Goal: Task Accomplishment & Management: Manage account settings

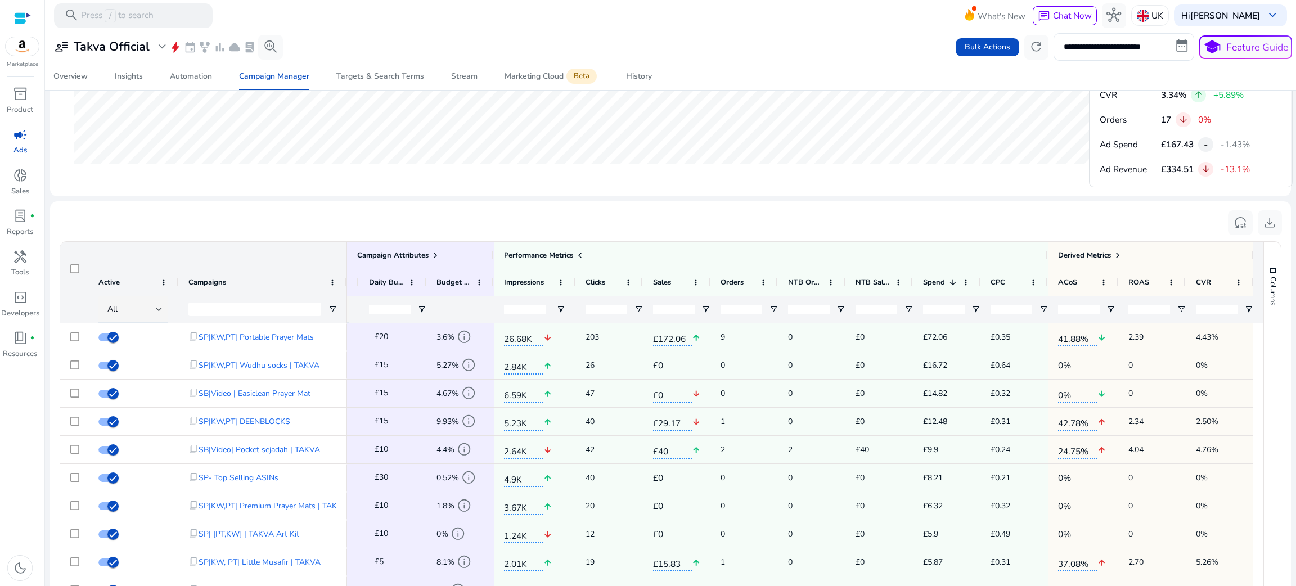
scroll to position [635, 0]
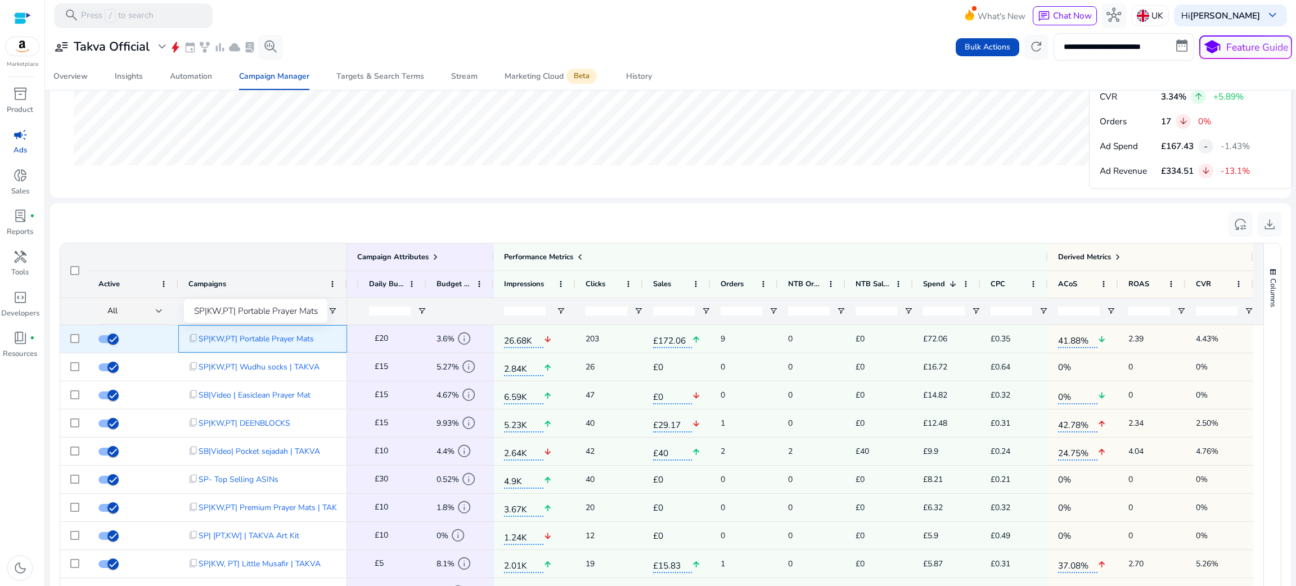
click at [267, 340] on span "SP|KW,PT| Portable Prayer Mats" at bounding box center [256, 338] width 115 height 23
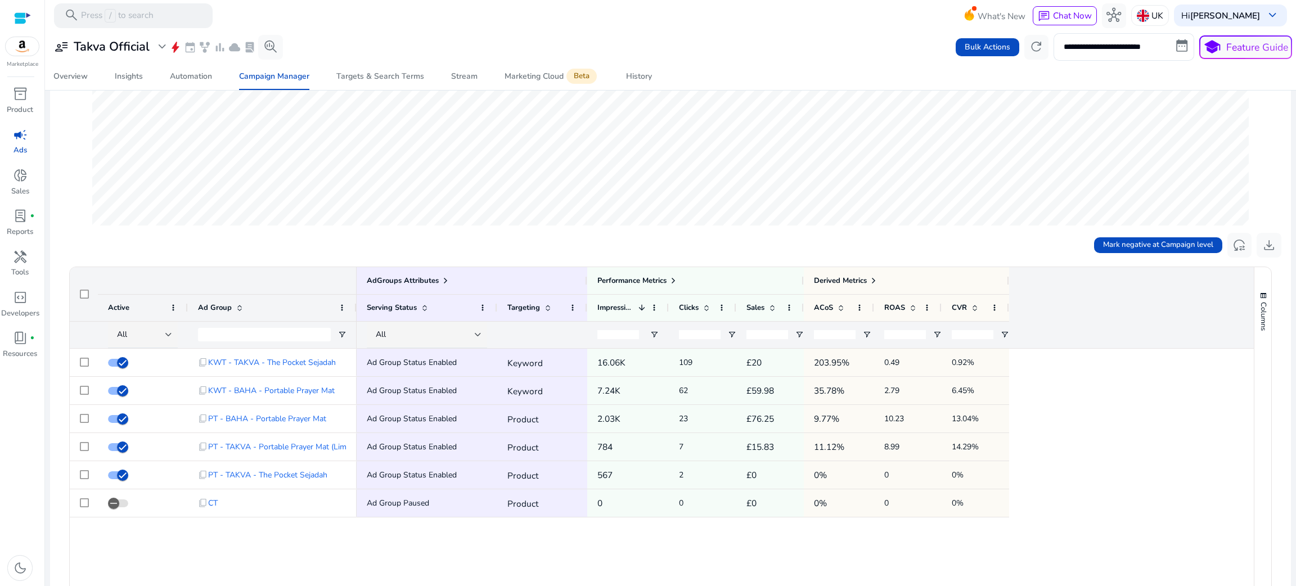
scroll to position [225, 0]
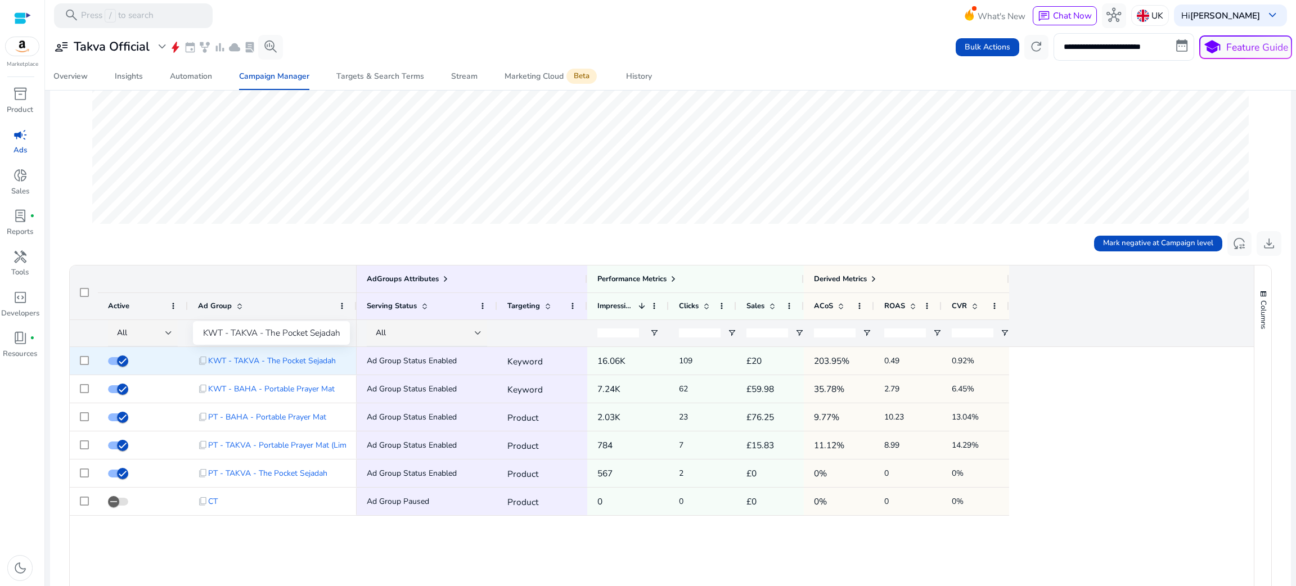
click at [239, 357] on span "KWT - TAKVA - The Pocket Sejadah" at bounding box center [272, 360] width 128 height 23
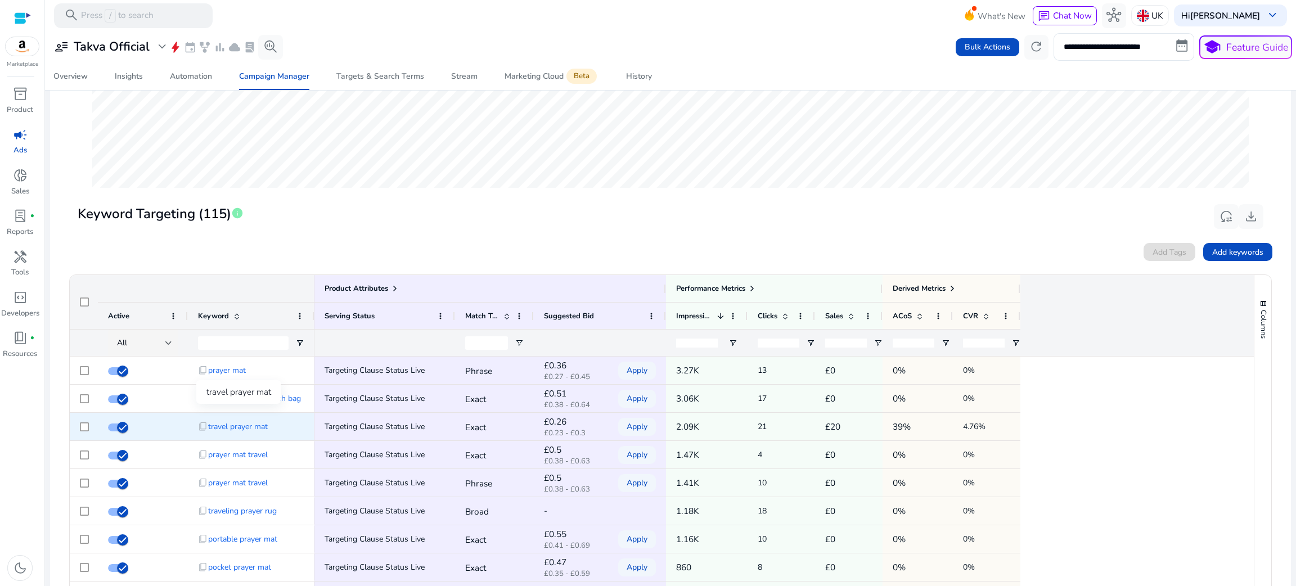
scroll to position [282, 0]
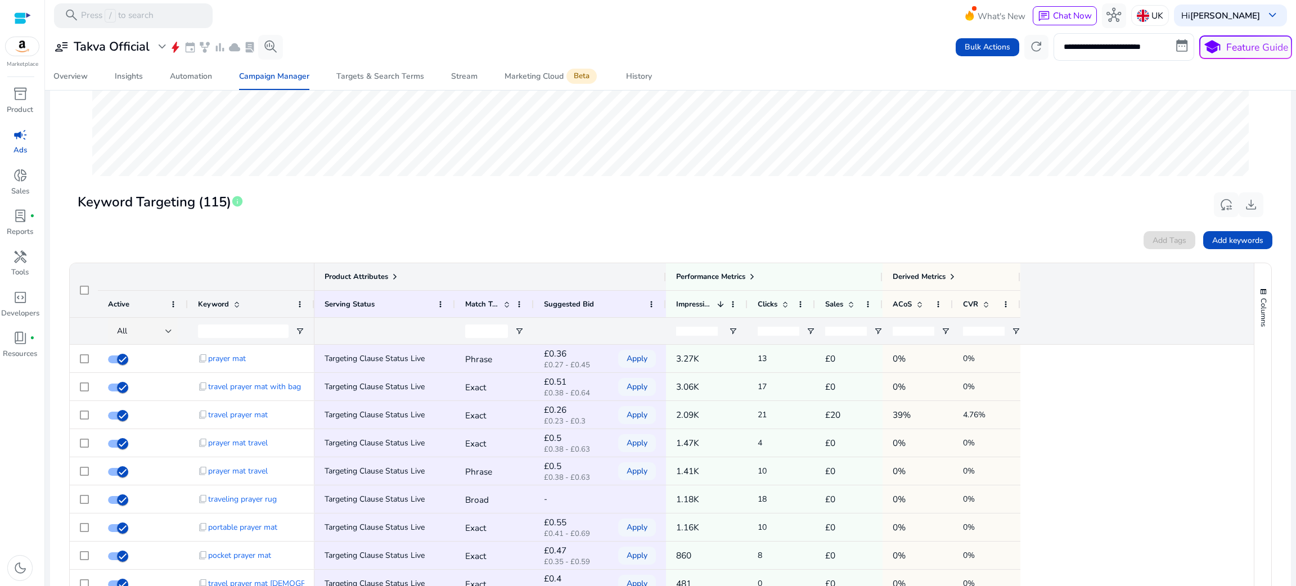
click at [385, 272] on span "Product Attributes" at bounding box center [357, 277] width 64 height 10
click at [397, 279] on span at bounding box center [395, 276] width 9 height 9
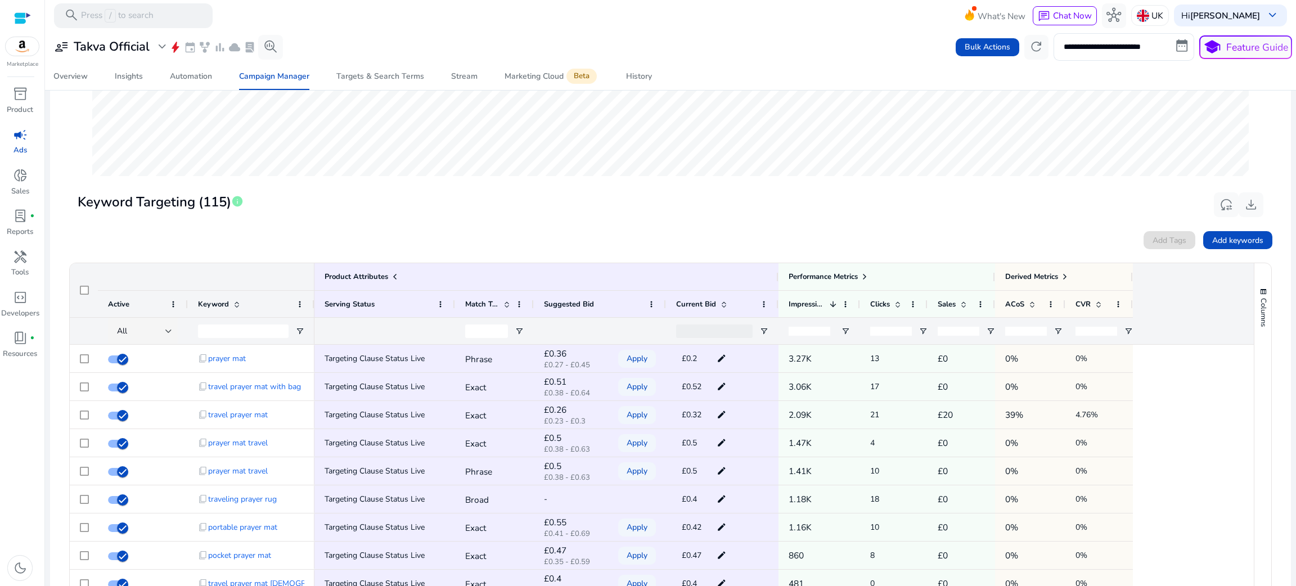
scroll to position [372, 0]
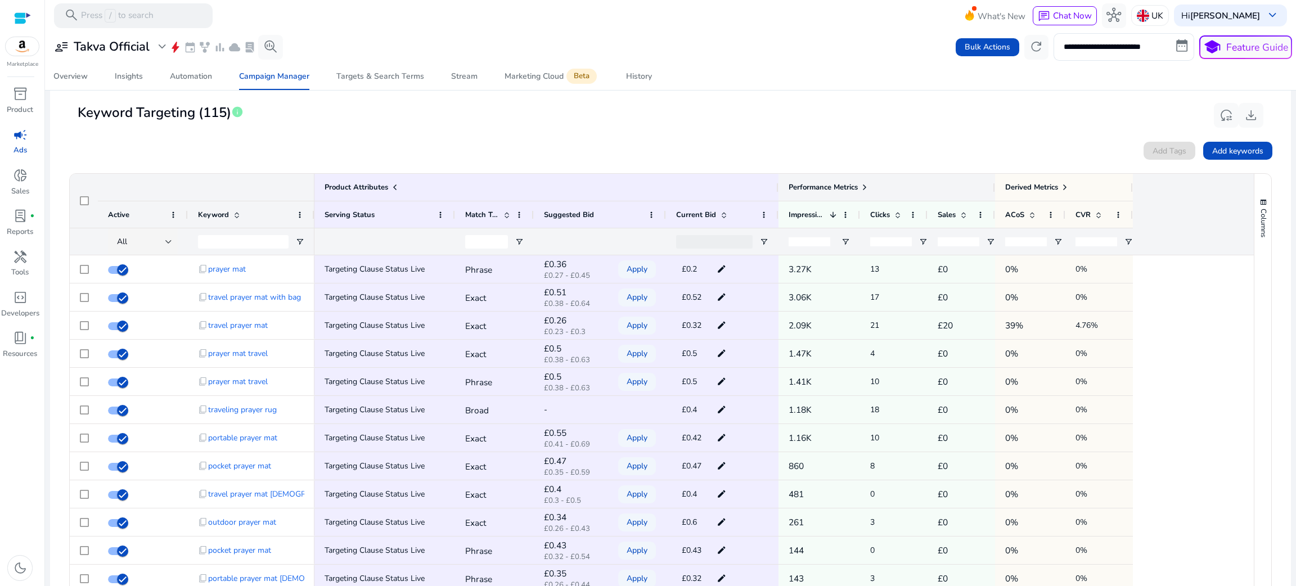
click at [872, 181] on div "Performance Metrics" at bounding box center [887, 188] width 196 height 16
click at [867, 183] on span at bounding box center [864, 187] width 9 height 9
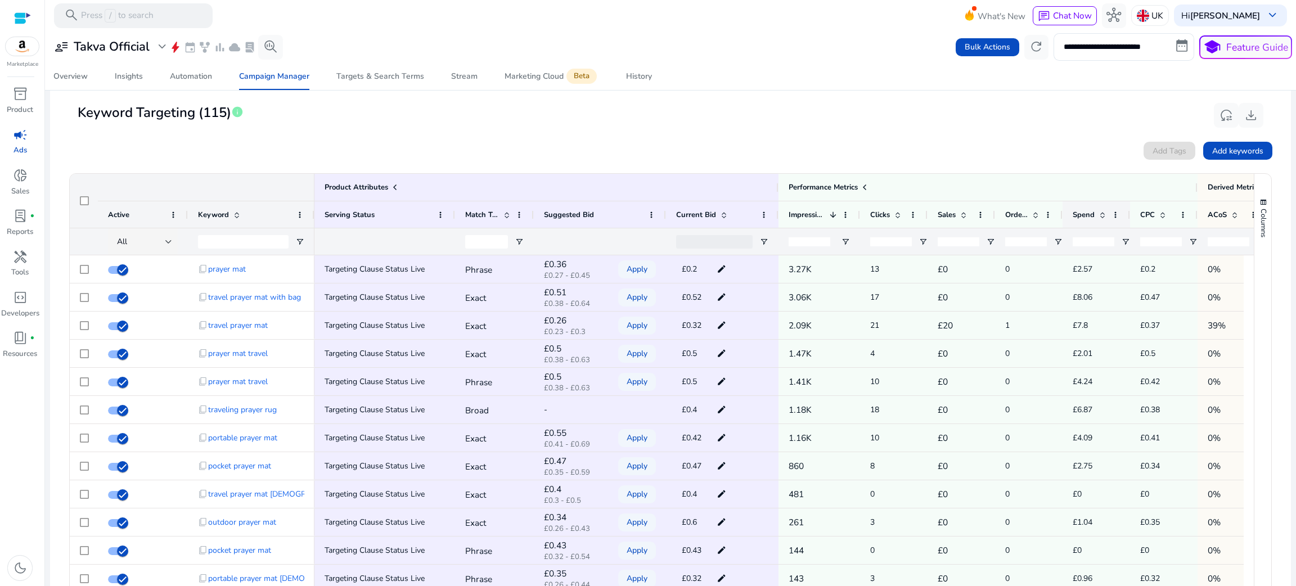
click at [1086, 215] on span "Spend" at bounding box center [1084, 215] width 22 height 10
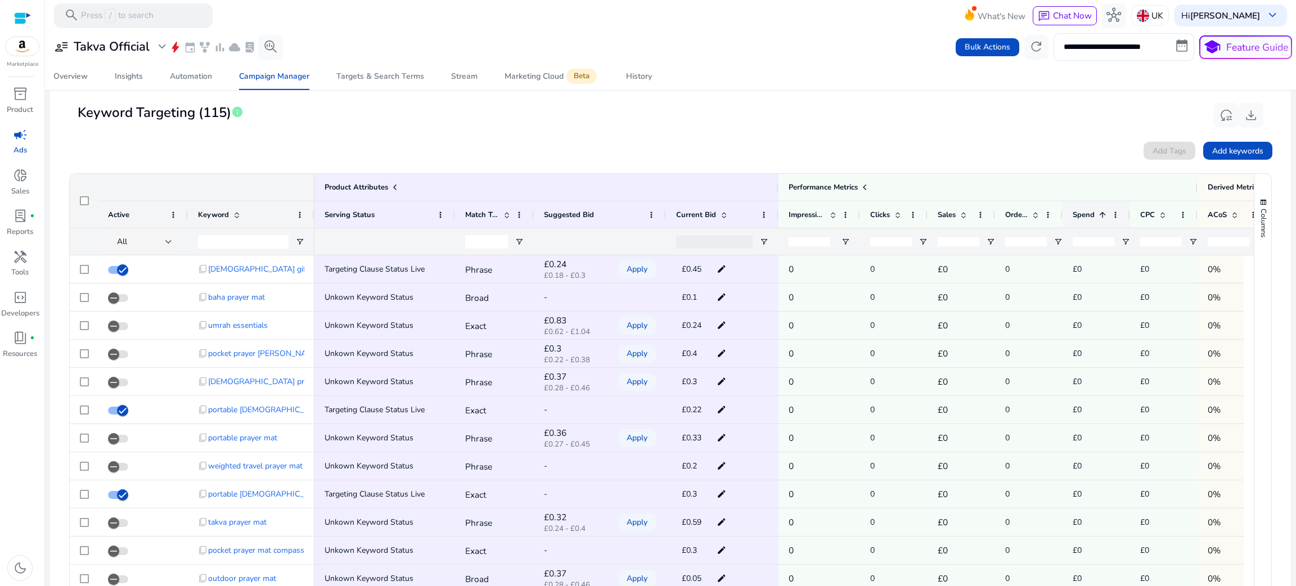
click at [1086, 219] on span "Spend" at bounding box center [1084, 215] width 22 height 10
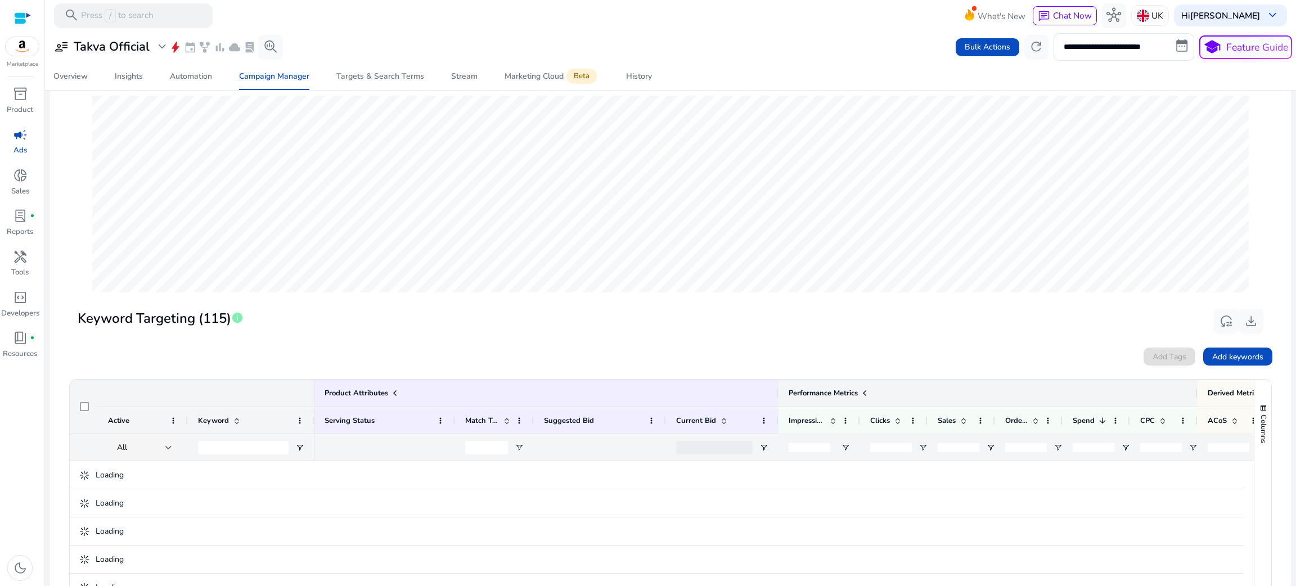
scroll to position [0, 0]
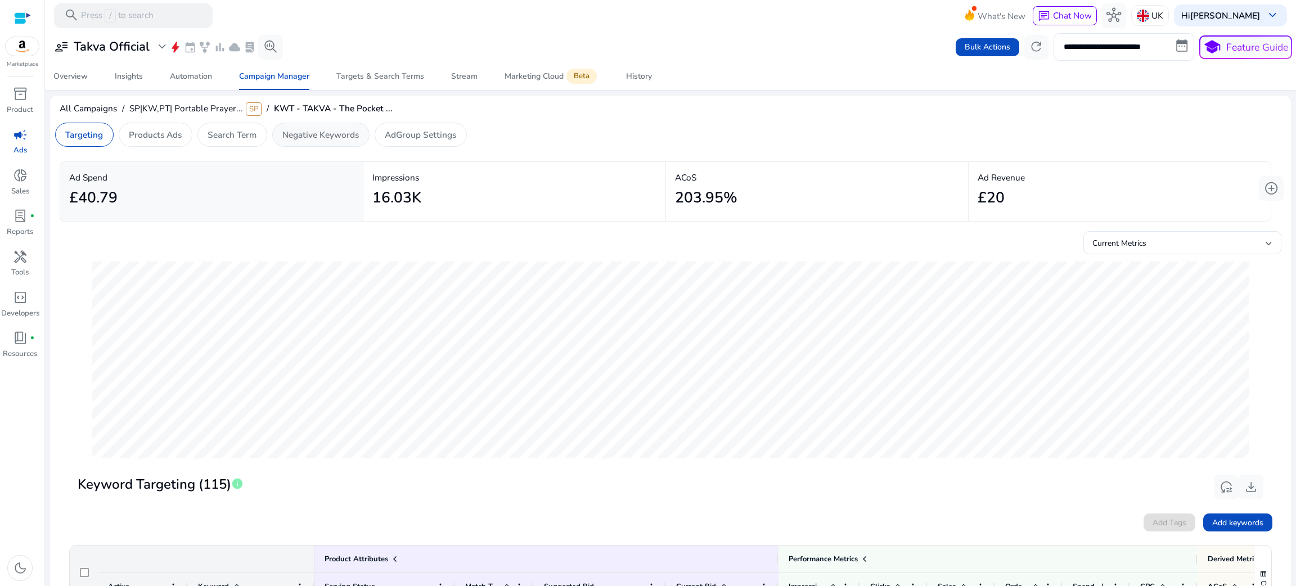
click at [344, 137] on p "Negative Keywords" at bounding box center [320, 134] width 77 height 13
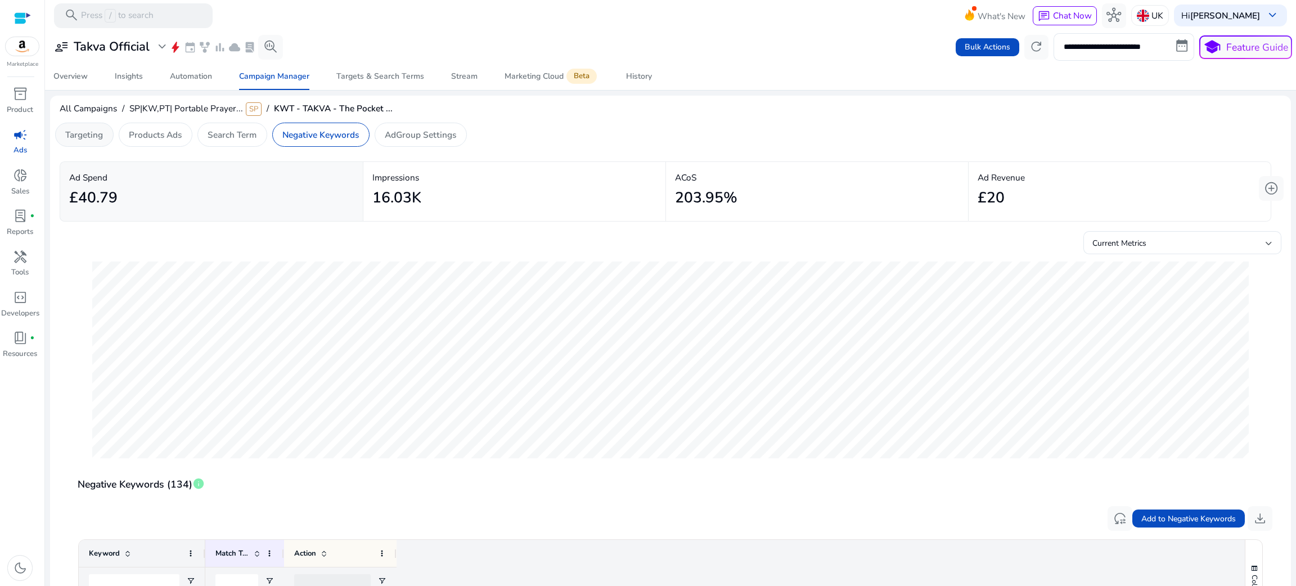
click at [101, 129] on p "Targeting" at bounding box center [84, 134] width 38 height 13
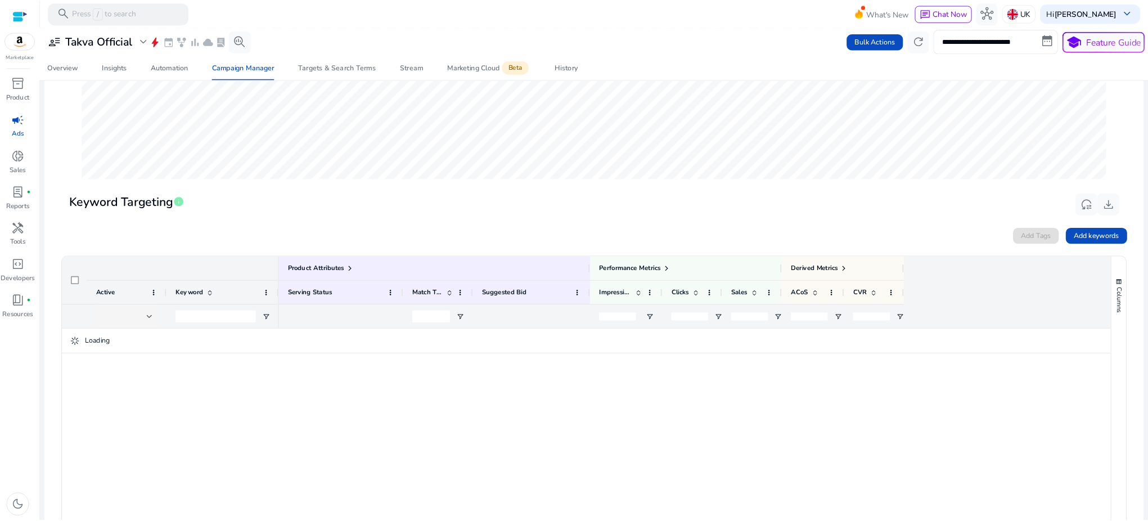
scroll to position [259, 0]
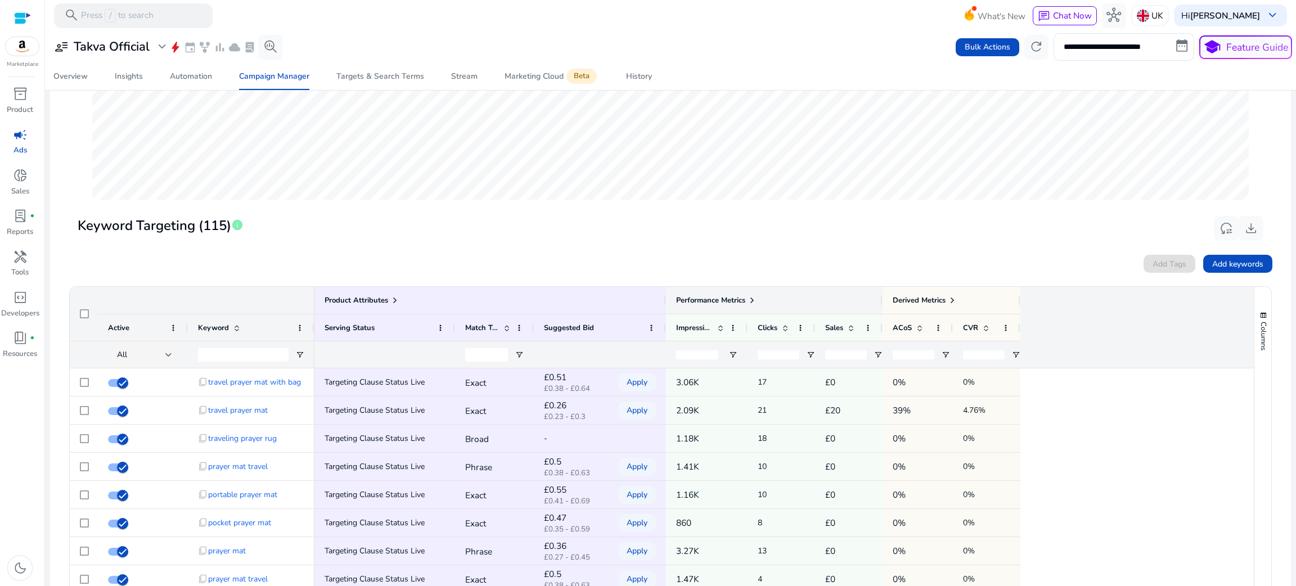
click at [749, 303] on span at bounding box center [752, 300] width 9 height 9
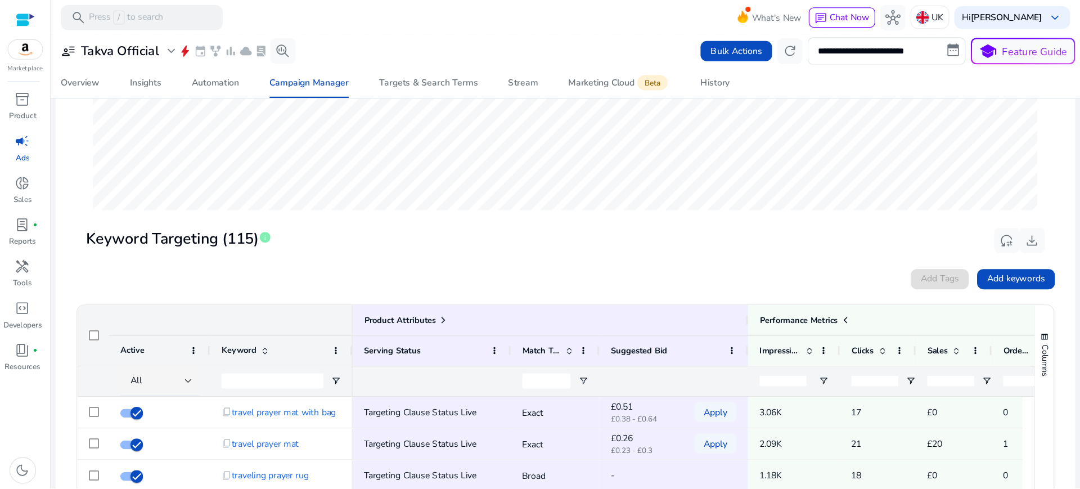
scroll to position [259, 0]
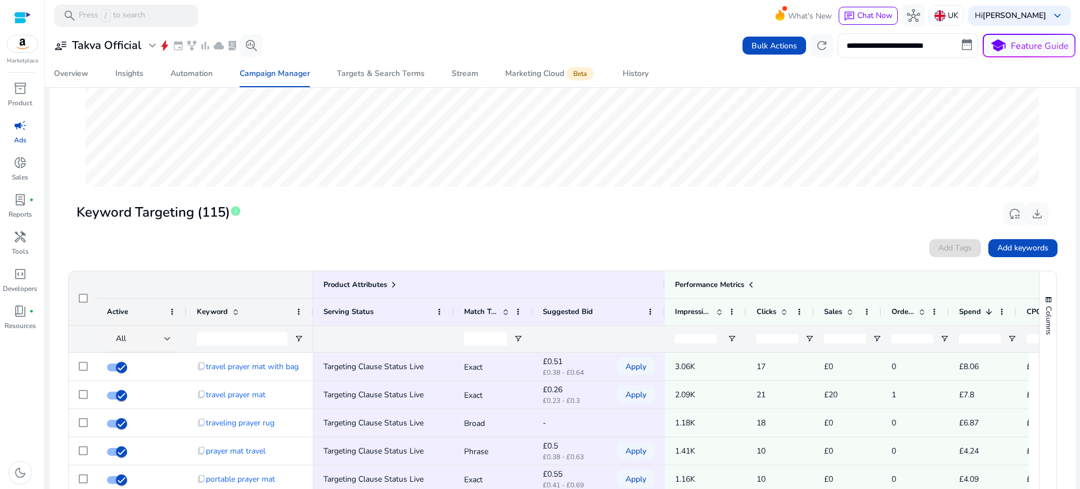
drag, startPoint x: 1272, startPoint y: 0, endPoint x: 742, endPoint y: 245, distance: 583.4
click at [742, 245] on div "Add Tags Add keywords" at bounding box center [563, 248] width 990 height 18
click at [654, 251] on div "Add Tags Add keywords" at bounding box center [563, 248] width 990 height 18
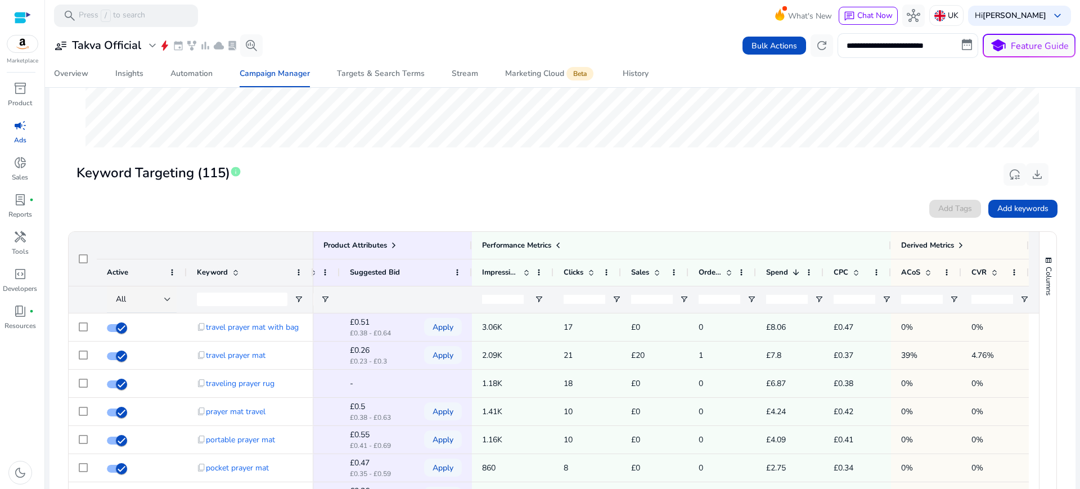
scroll to position [304, 0]
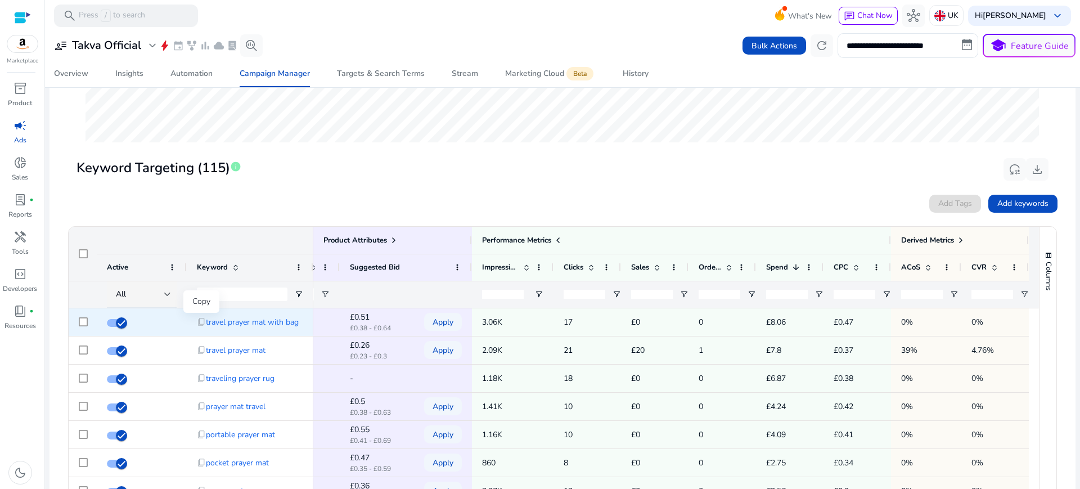
click at [202, 320] on span "content_copy" at bounding box center [201, 321] width 9 height 9
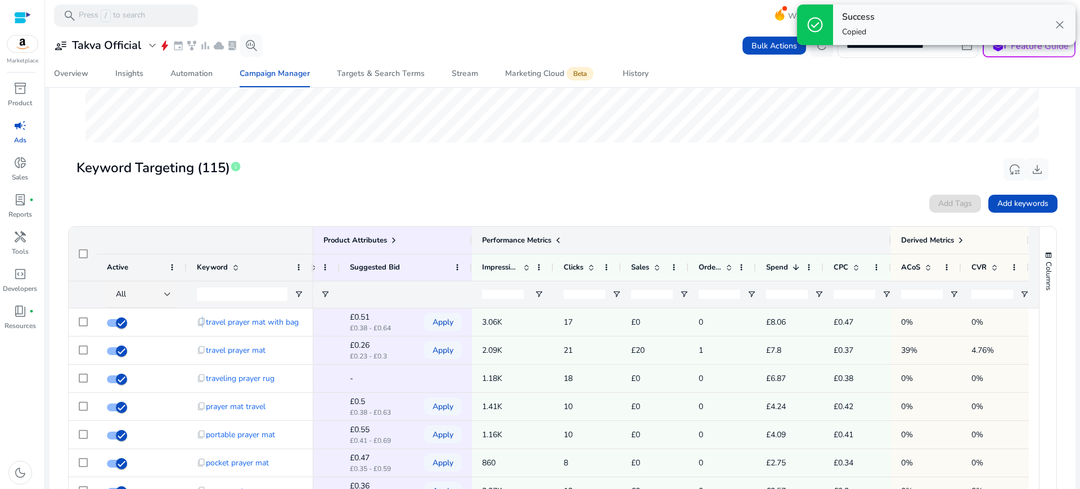
click at [653, 228] on div "Performance Metrics" at bounding box center [681, 240] width 419 height 27
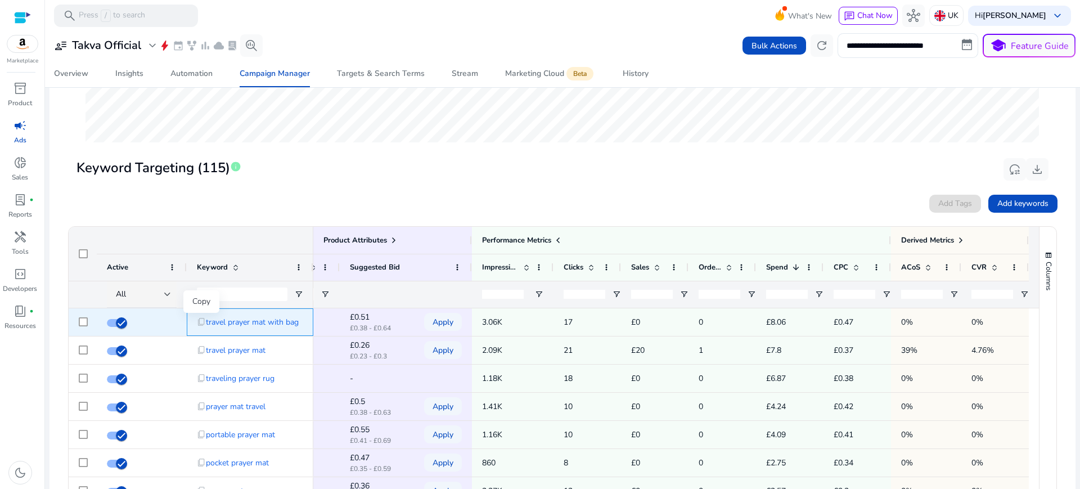
click at [200, 320] on span "content_copy" at bounding box center [201, 321] width 9 height 9
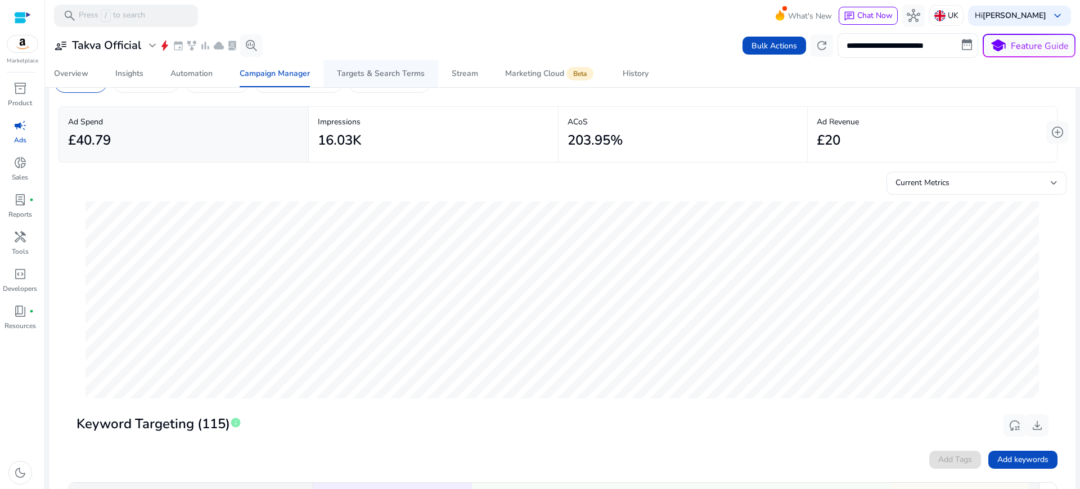
scroll to position [0, 0]
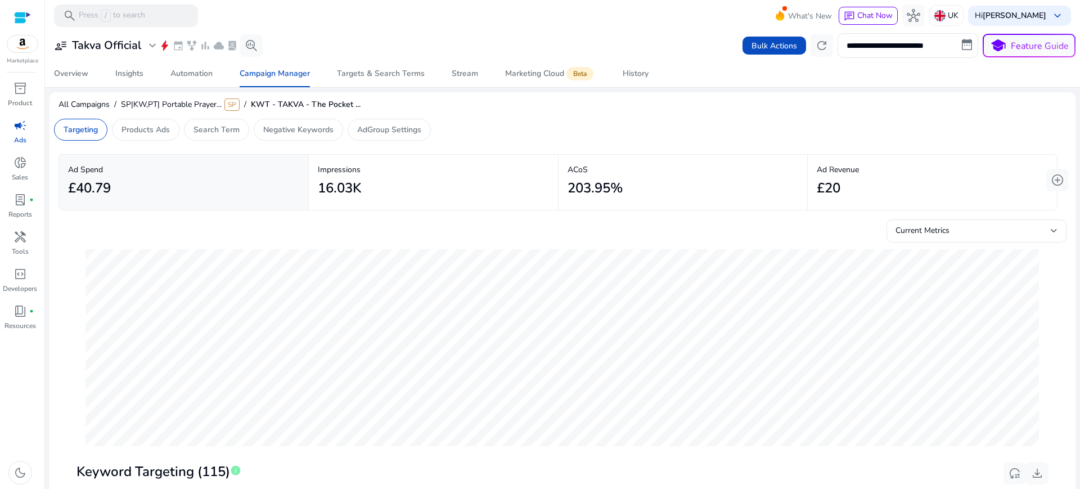
click at [308, 105] on span "KWT - TAKVA - The Pocket ..." at bounding box center [306, 104] width 110 height 11
drag, startPoint x: 335, startPoint y: 107, endPoint x: 342, endPoint y: 104, distance: 7.5
click at [340, 104] on span "KWT - TAKVA - The Pocket ..." at bounding box center [306, 104] width 110 height 11
click at [357, 108] on span "KWT - TAKVA - The Pocket ..." at bounding box center [306, 104] width 110 height 11
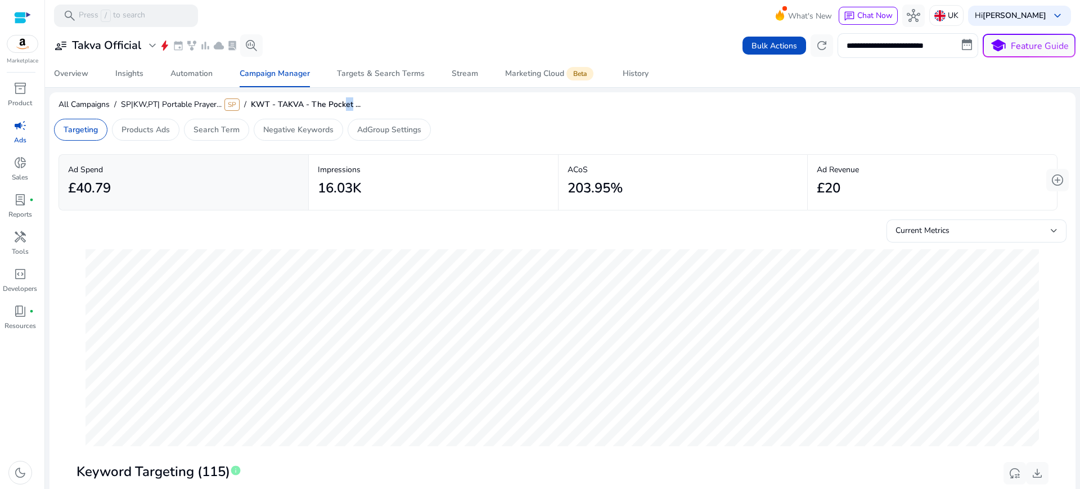
drag, startPoint x: 348, startPoint y: 107, endPoint x: 339, endPoint y: 107, distance: 8.4
click at [340, 107] on span "KWT - TAKVA - The Pocket ..." at bounding box center [306, 104] width 110 height 11
click at [339, 107] on span "KWT - TAKVA - The Pocket ..." at bounding box center [306, 104] width 110 height 11
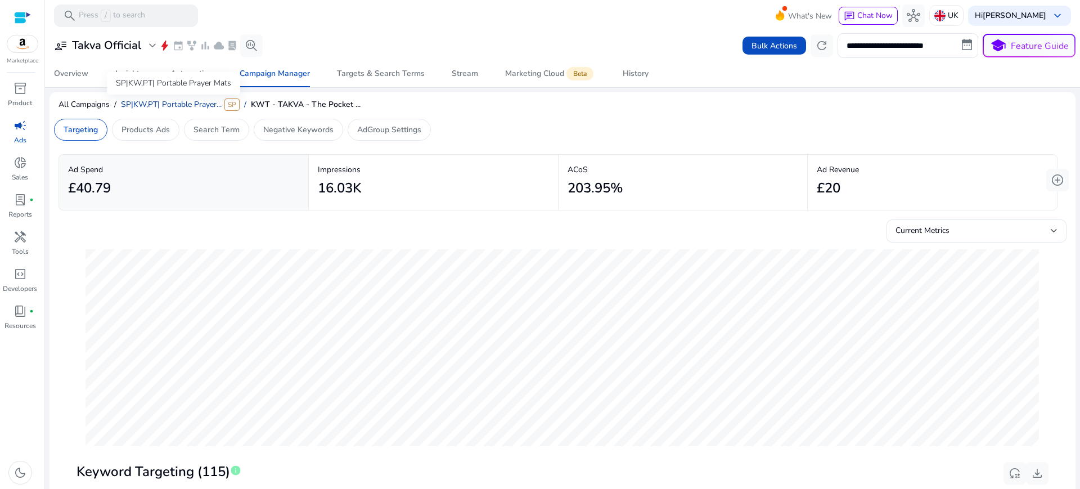
click at [178, 100] on span "SP|KW,PT| Portable Prayer..." at bounding box center [171, 104] width 101 height 11
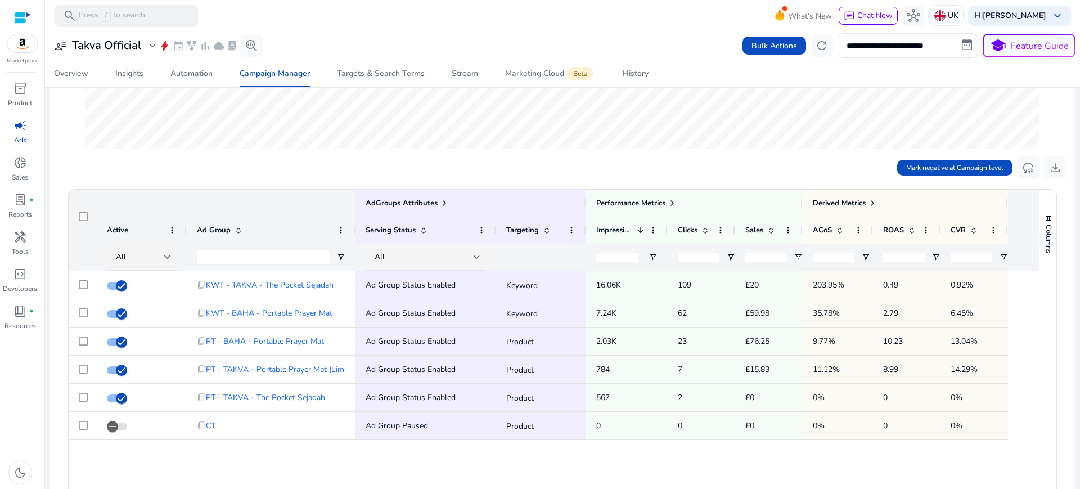
scroll to position [289, 0]
click at [669, 200] on span at bounding box center [672, 202] width 9 height 9
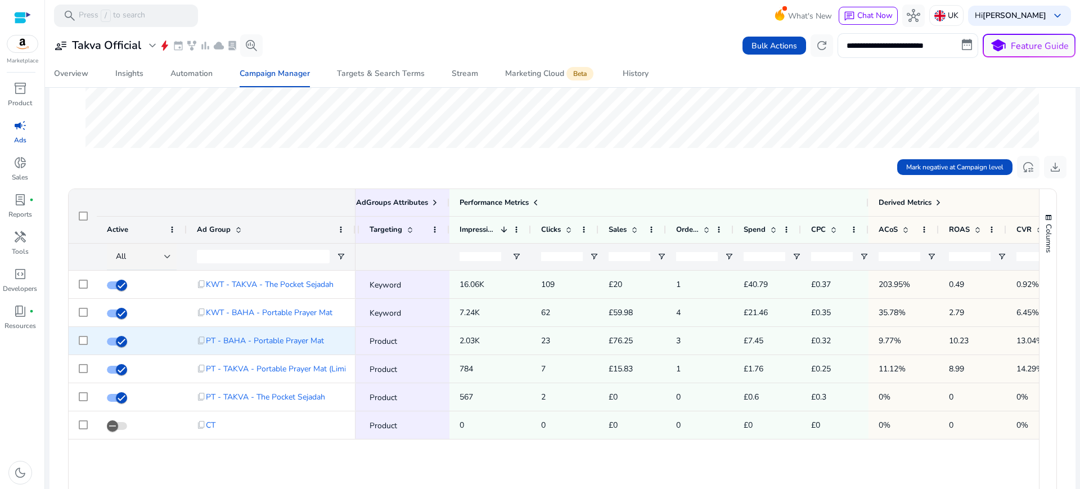
scroll to position [0, 0]
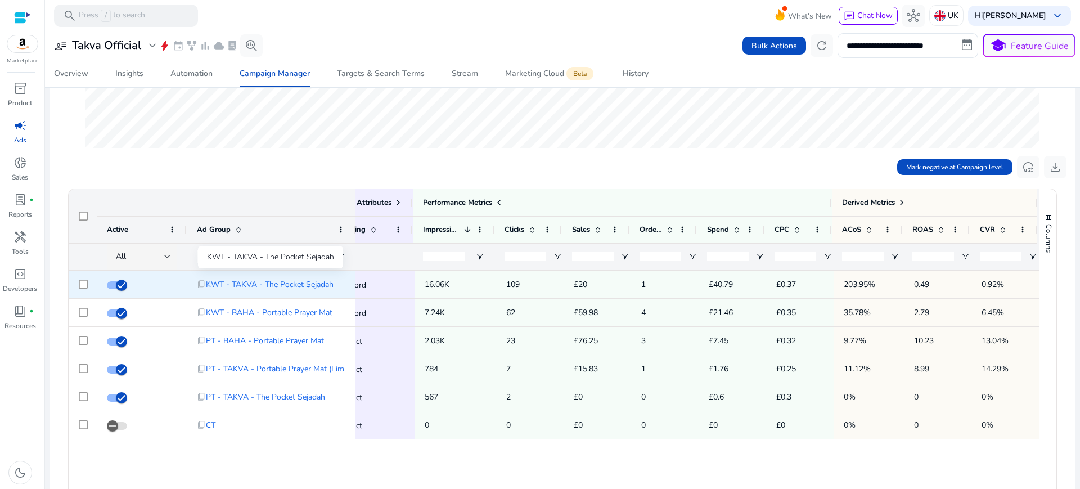
click at [305, 279] on span "KWT - TAKVA - The Pocket Sejadah" at bounding box center [270, 284] width 128 height 23
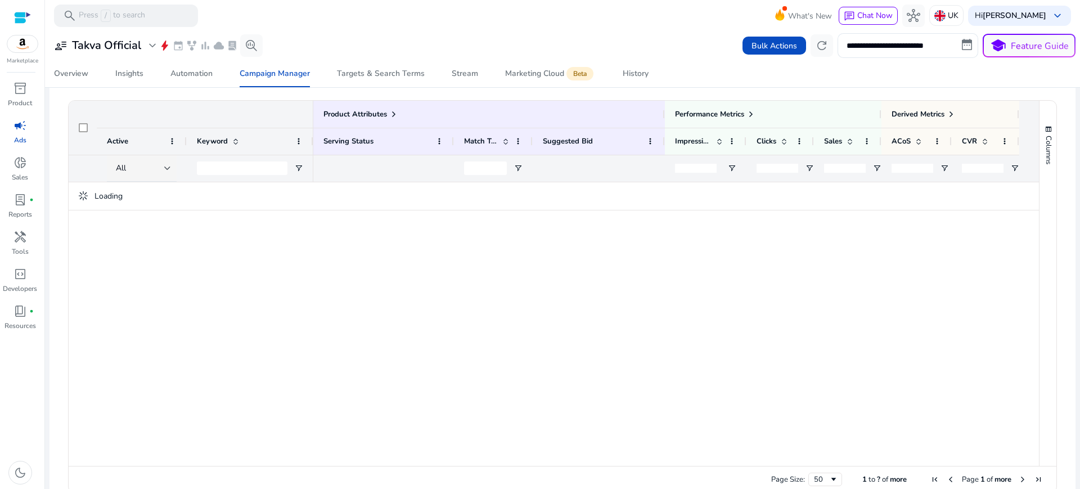
scroll to position [430, 0]
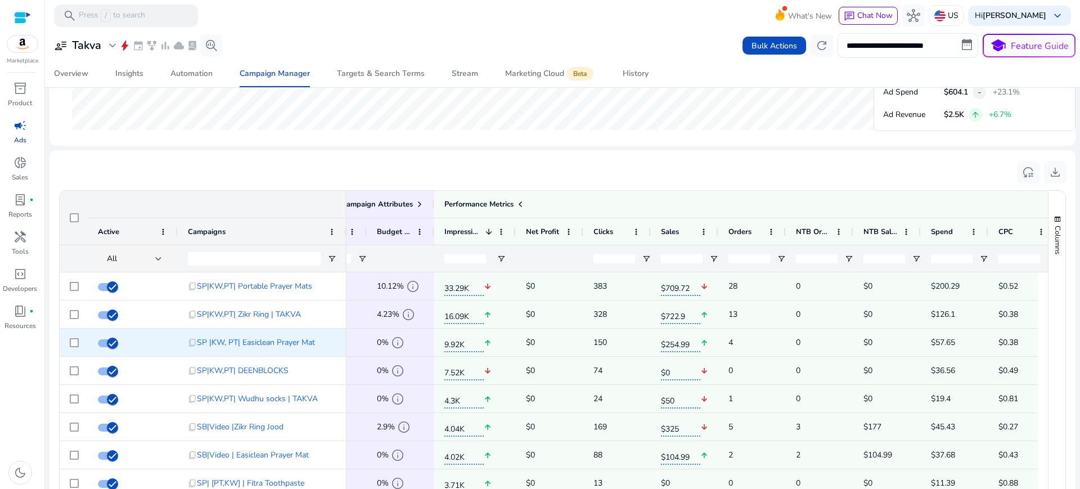
scroll to position [656, 0]
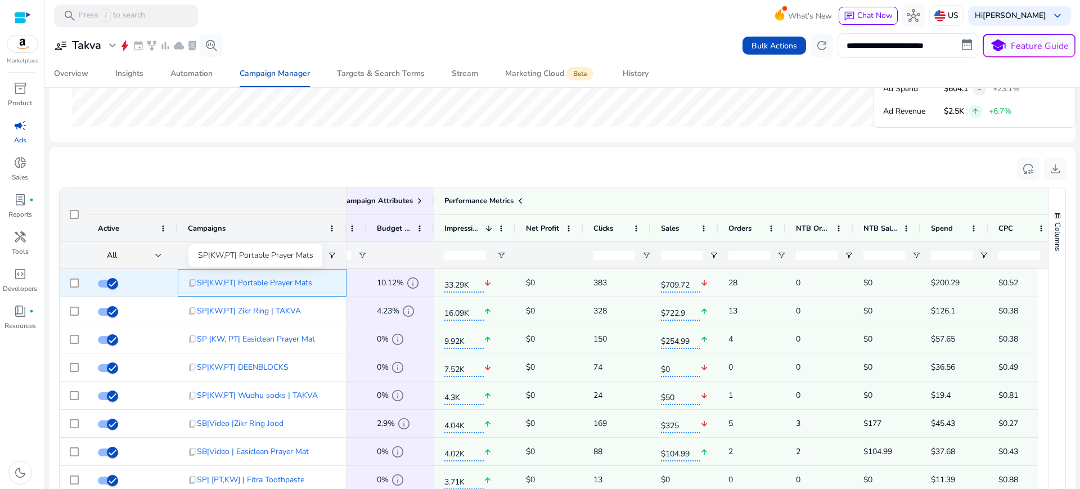
click at [249, 282] on span "SP|KW,PT| Portable Prayer Mats" at bounding box center [254, 282] width 115 height 23
